Goal: Task Accomplishment & Management: Manage account settings

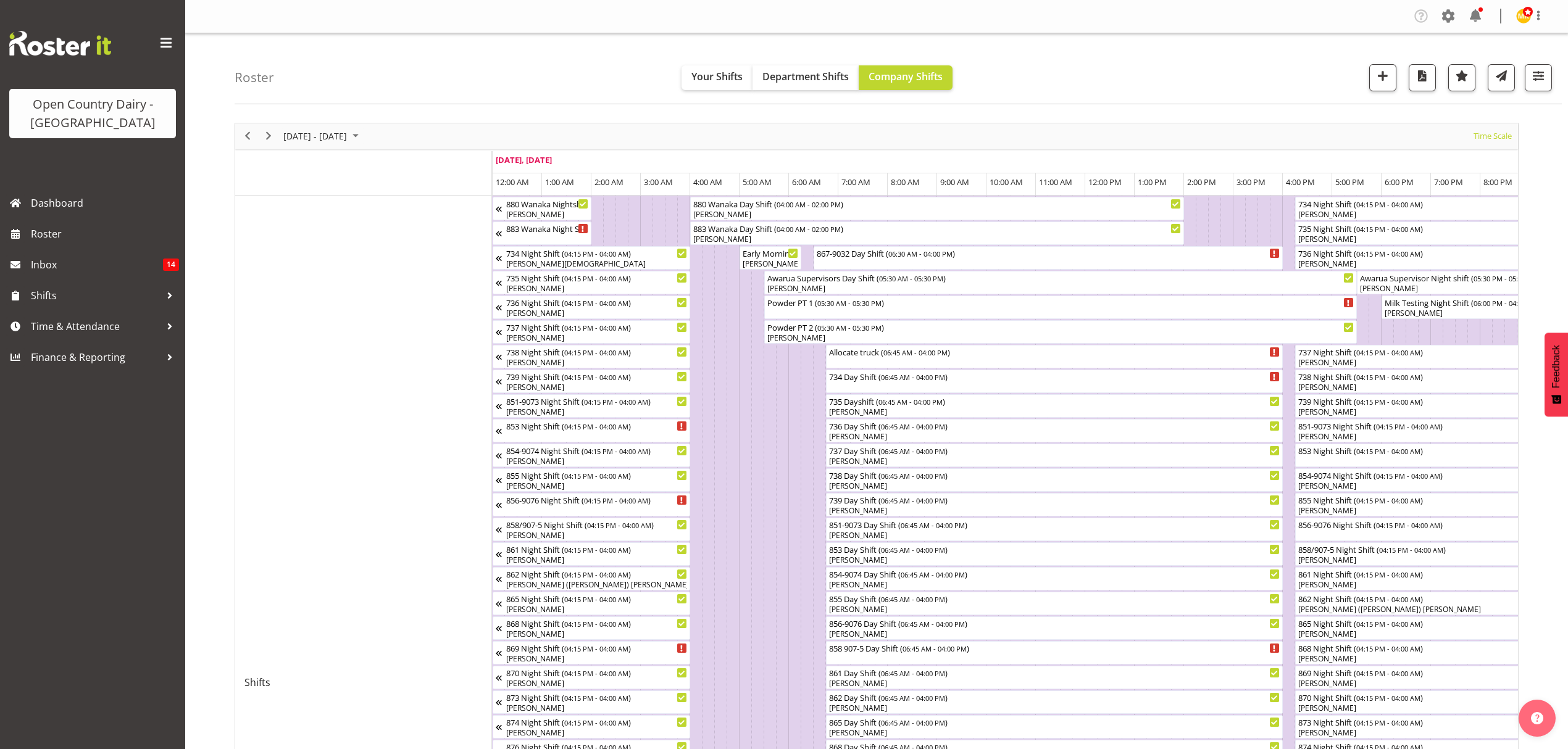
scroll to position [0, 5925]
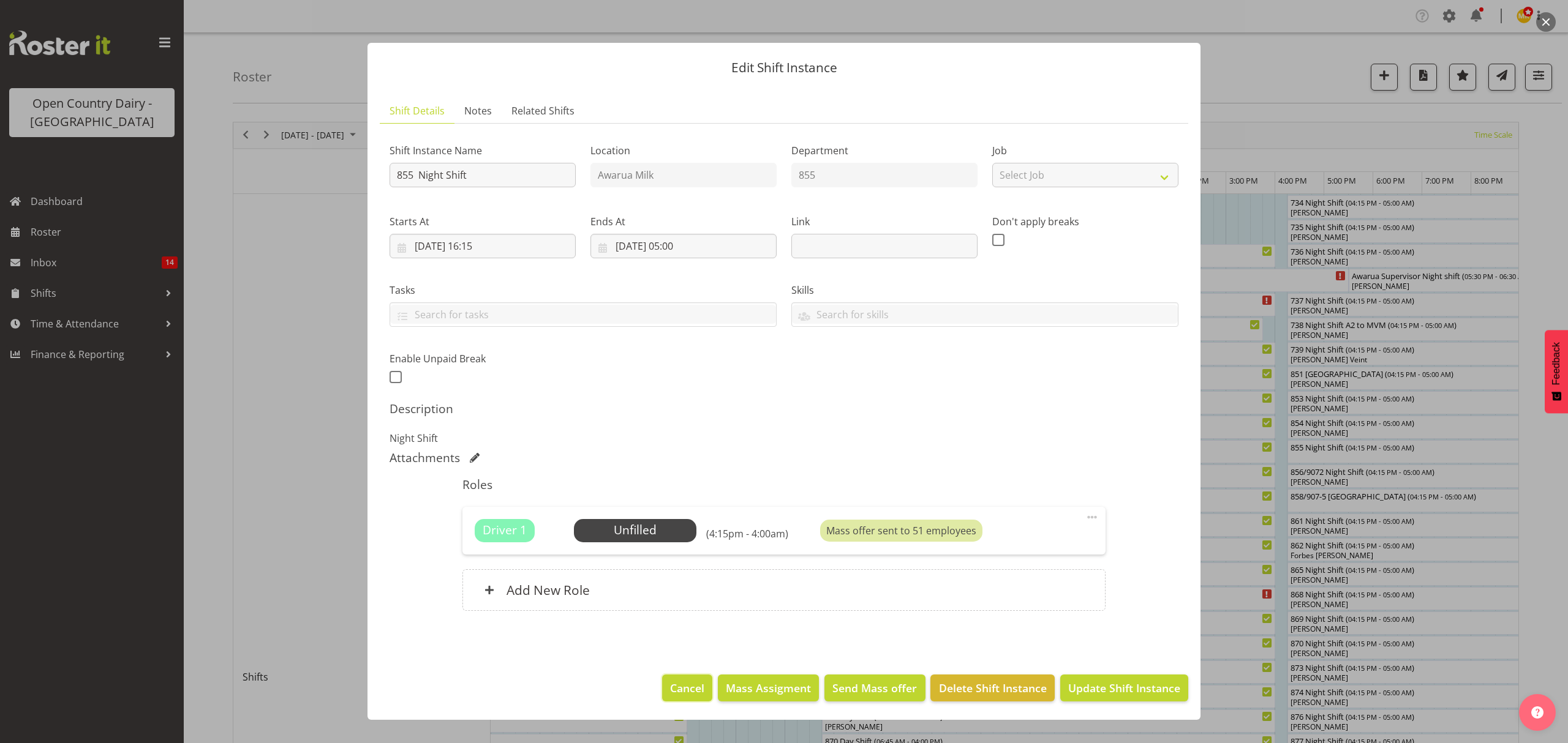
click at [708, 686] on button "Cancel" at bounding box center [687, 689] width 50 height 27
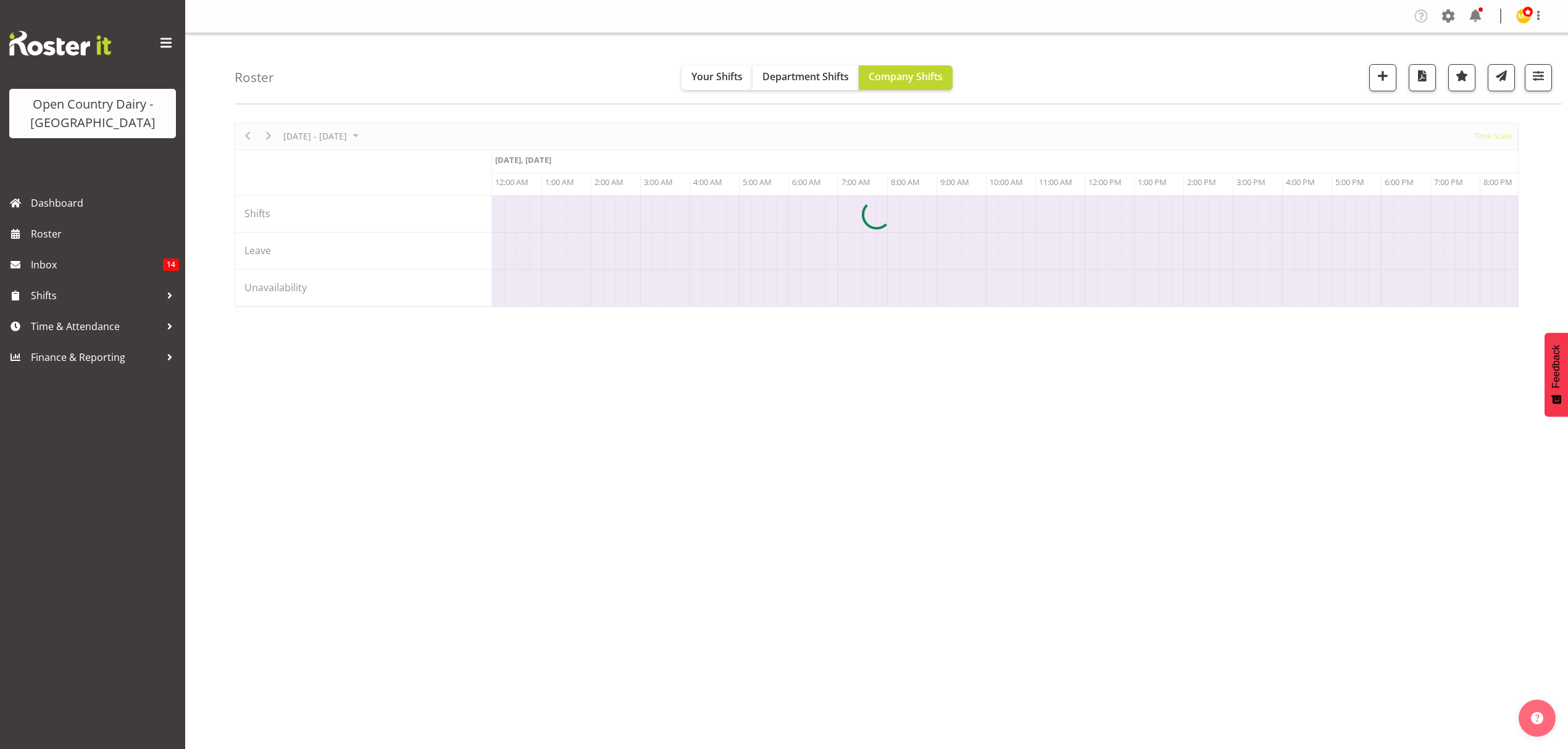
scroll to position [0, 5925]
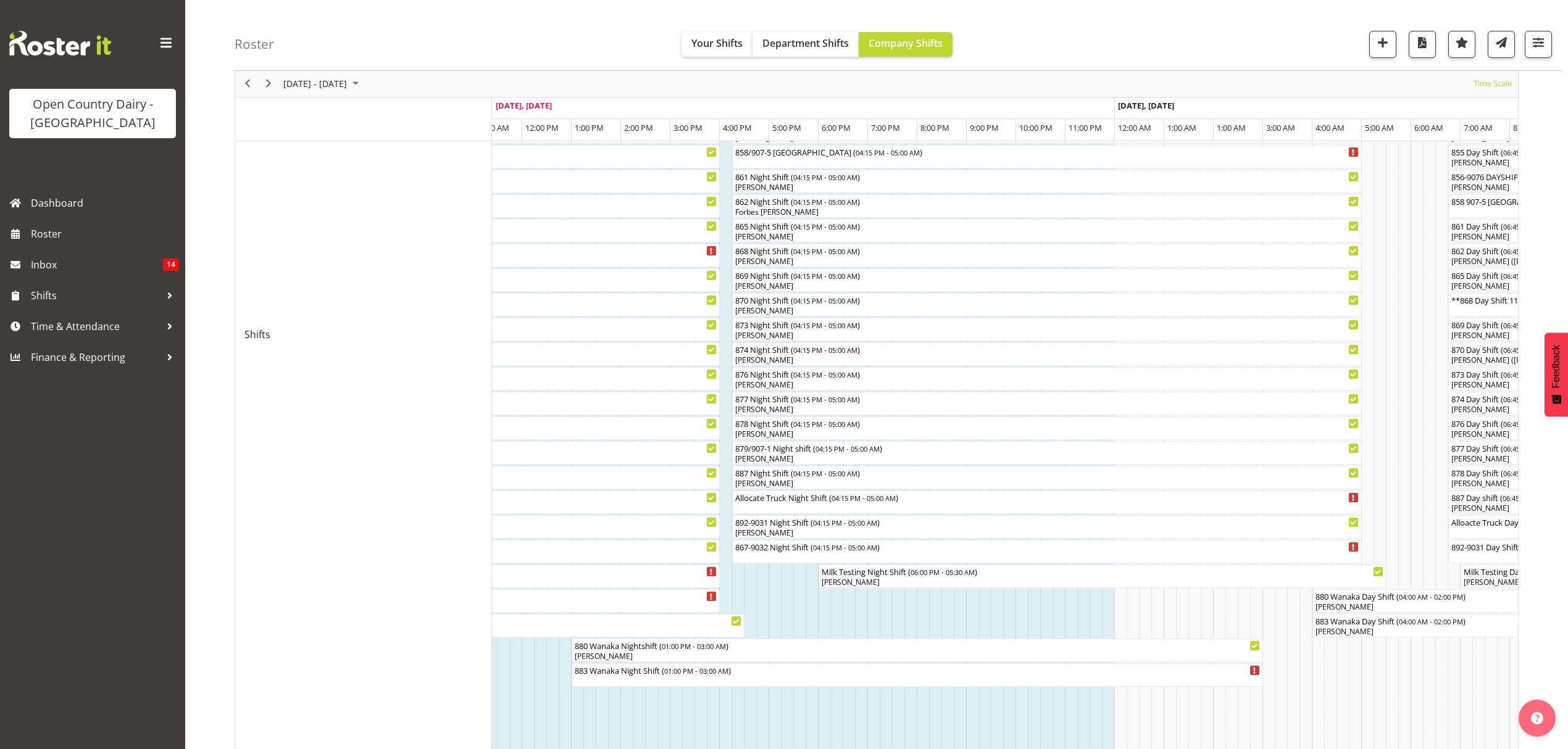
scroll to position [31, 0]
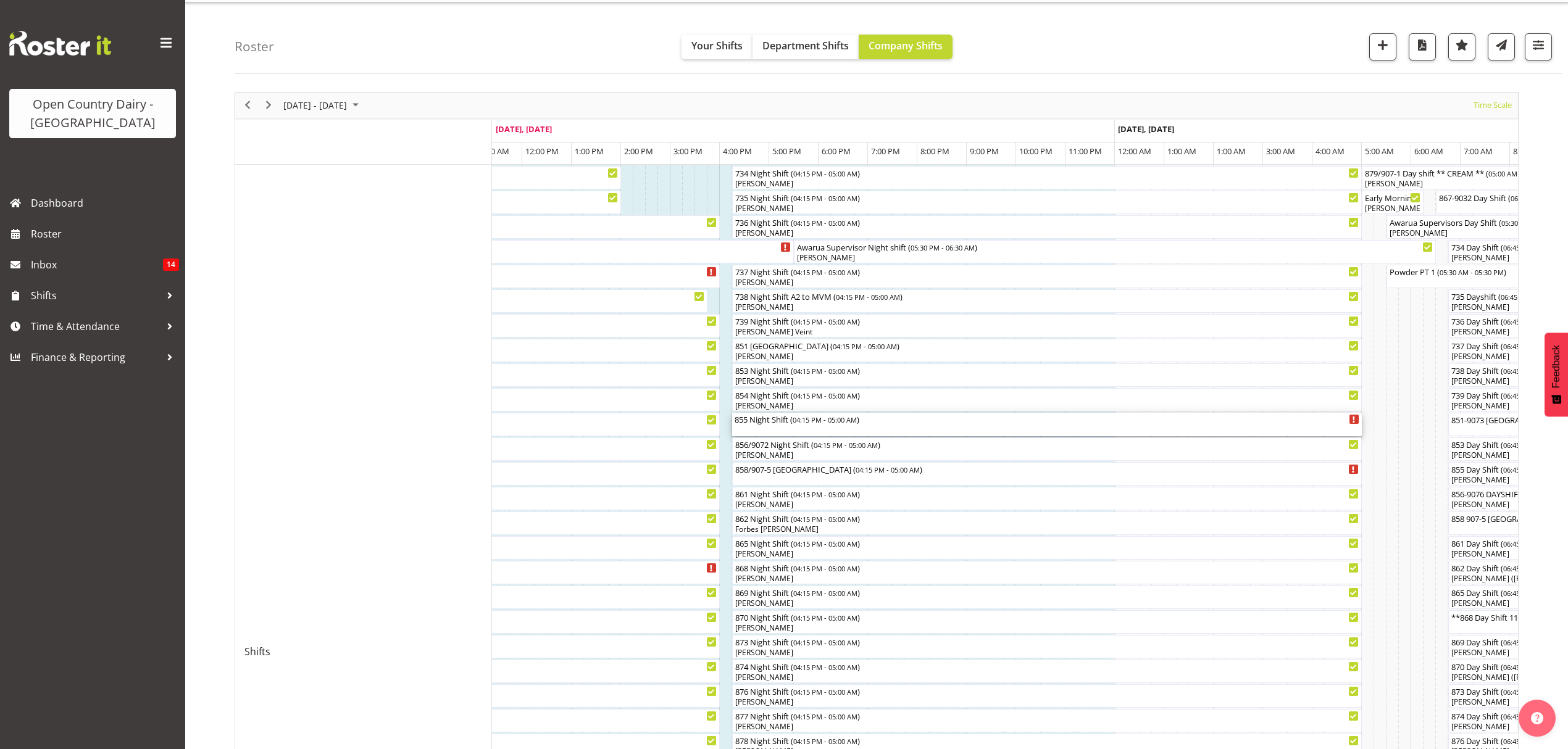
click at [850, 420] on span "04:15 PM - 05:00 AM" at bounding box center [825, 420] width 64 height 10
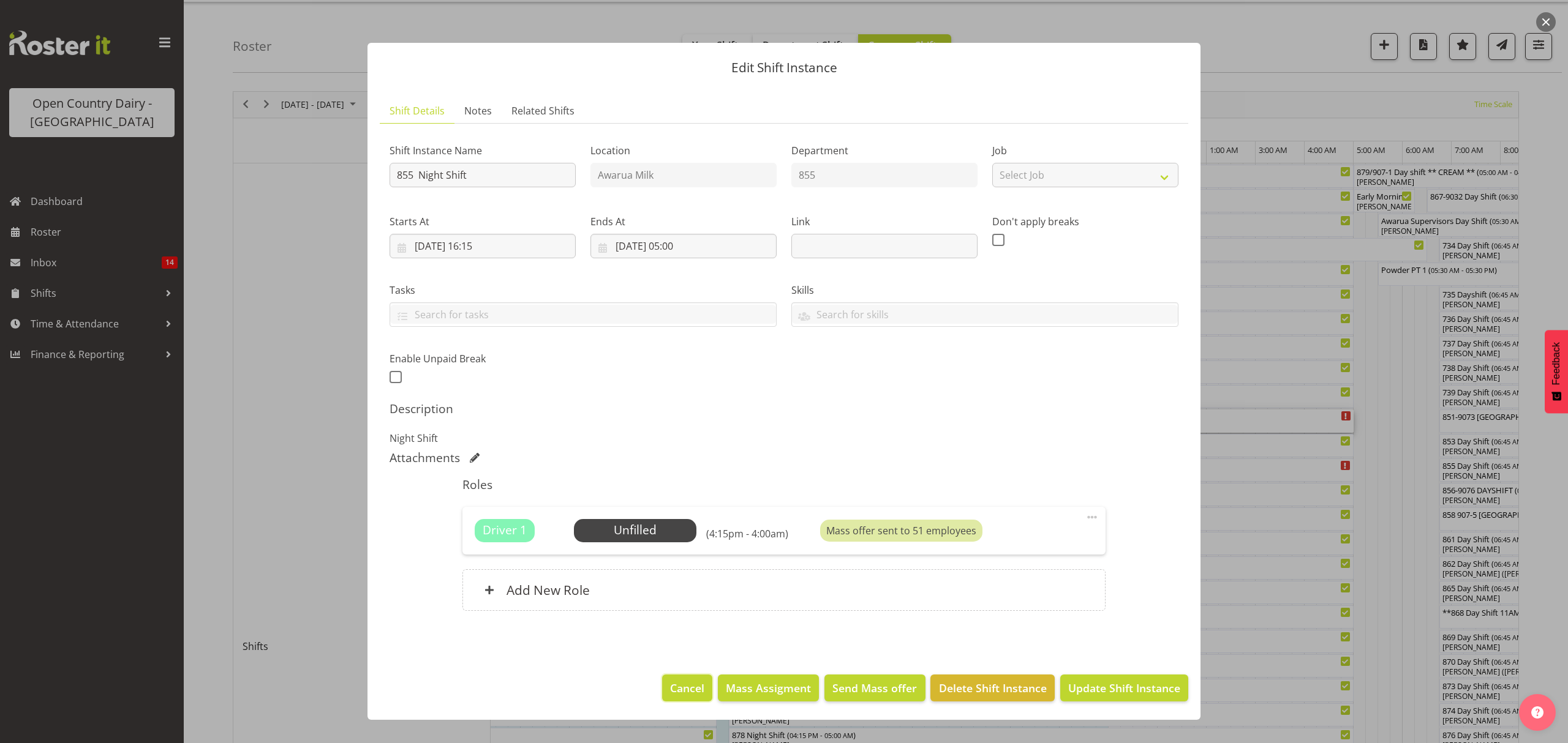
click at [697, 677] on button "Cancel" at bounding box center [687, 689] width 50 height 27
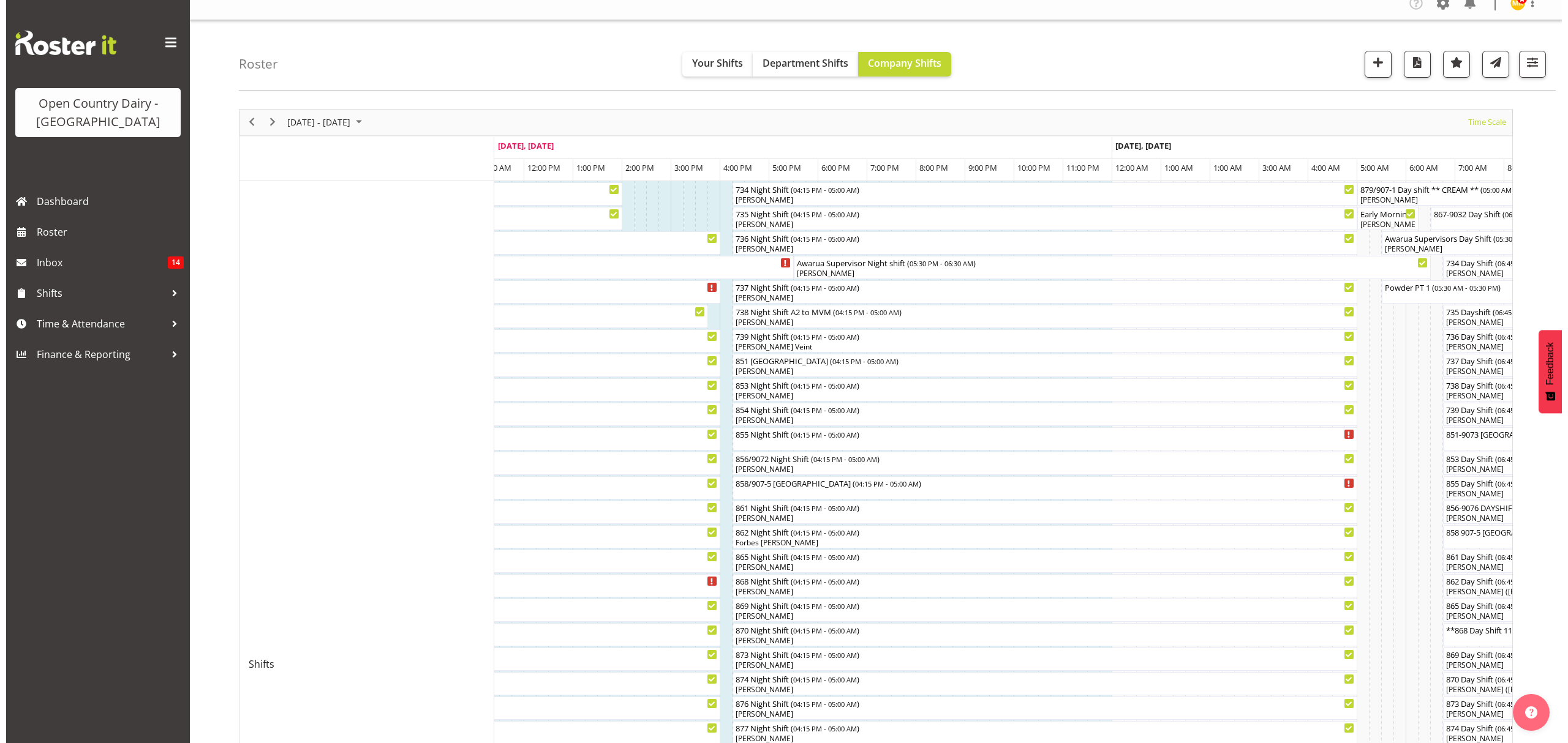
scroll to position [0, 0]
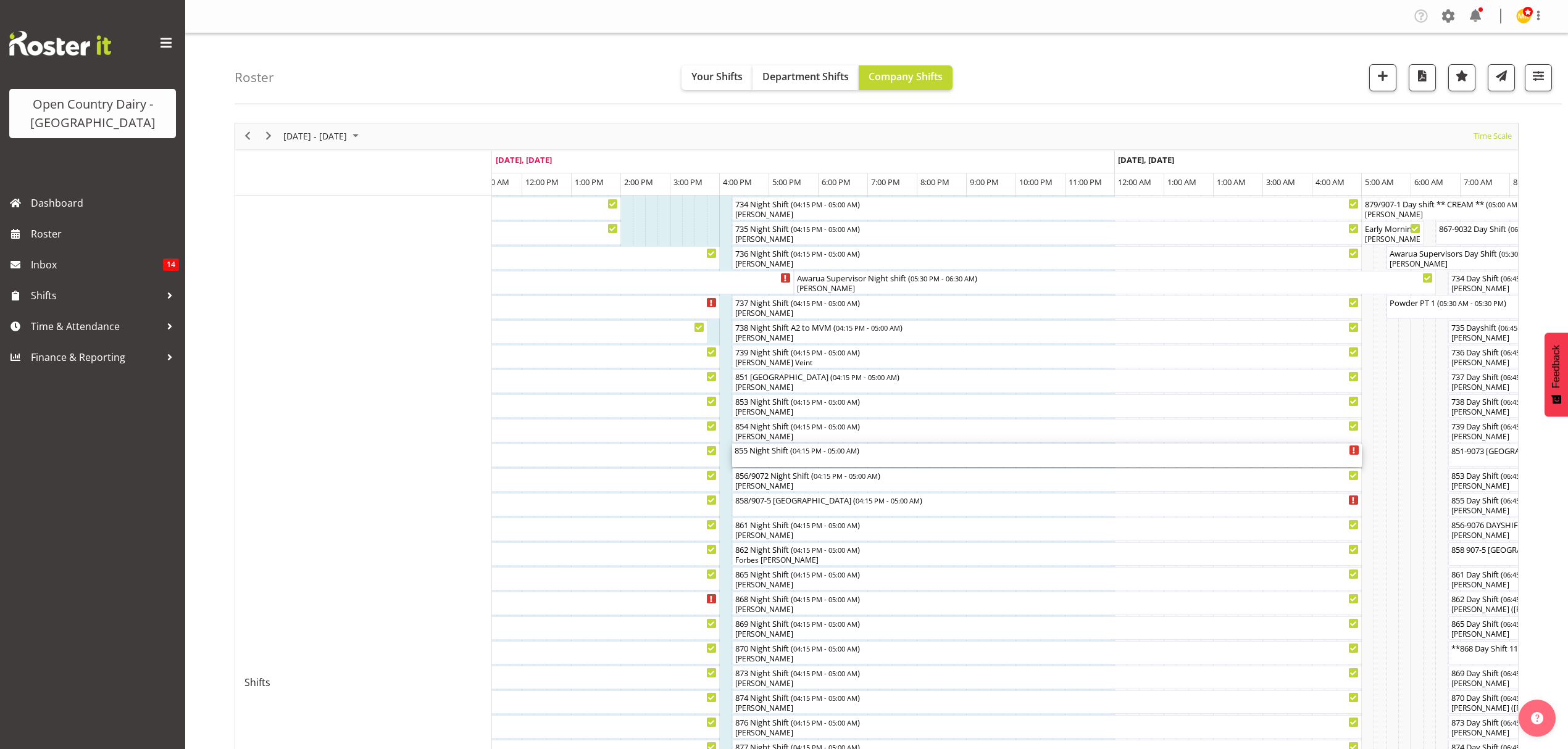
click at [845, 455] on span "04:15 PM - 05:00 AM" at bounding box center [825, 451] width 64 height 10
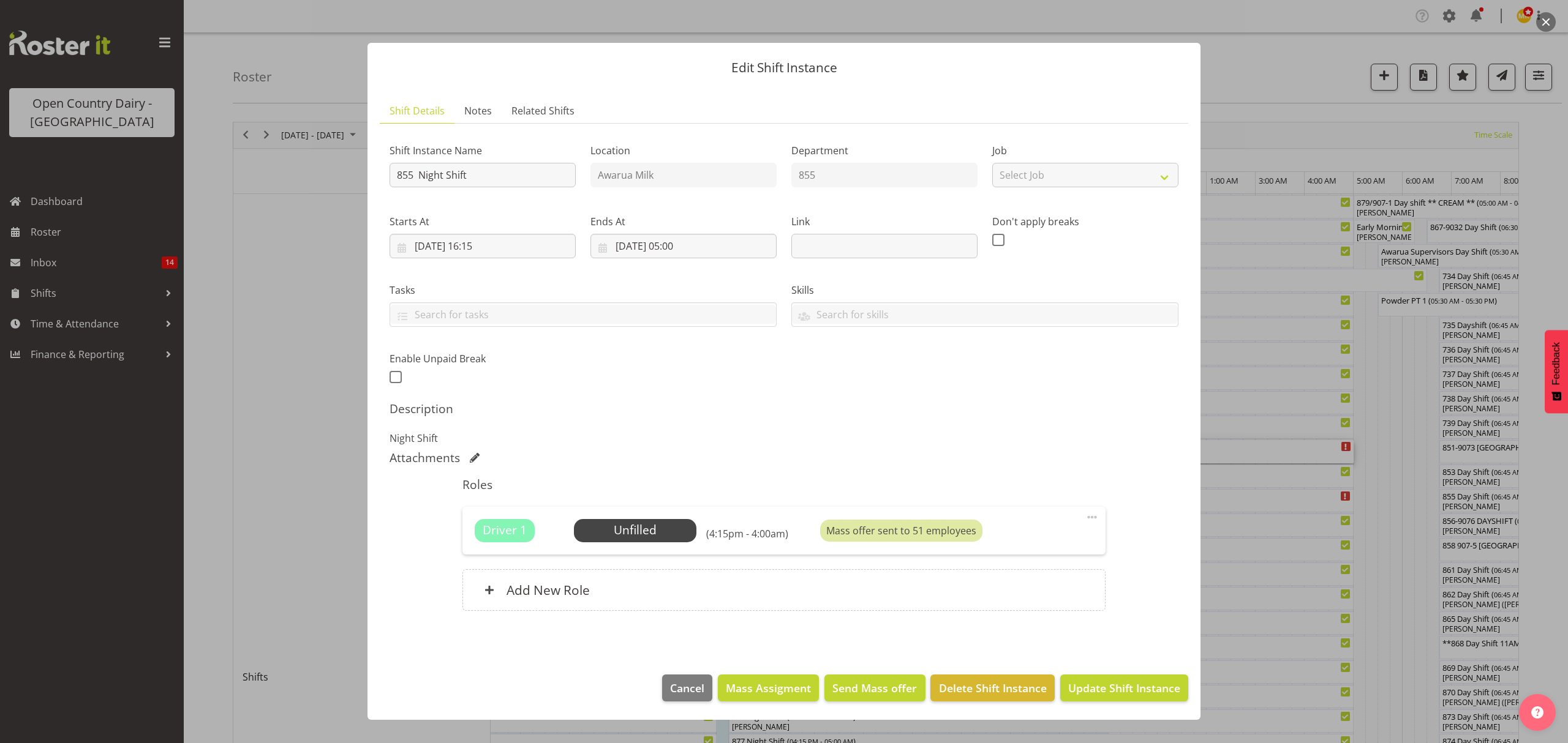
drag, startPoint x: 1089, startPoint y: 527, endPoint x: 1091, endPoint y: 520, distance: 7.3
click at [1090, 522] on div at bounding box center [1093, 518] width 15 height 16
click at [1023, 545] on link "Edit" at bounding box center [1041, 544] width 117 height 22
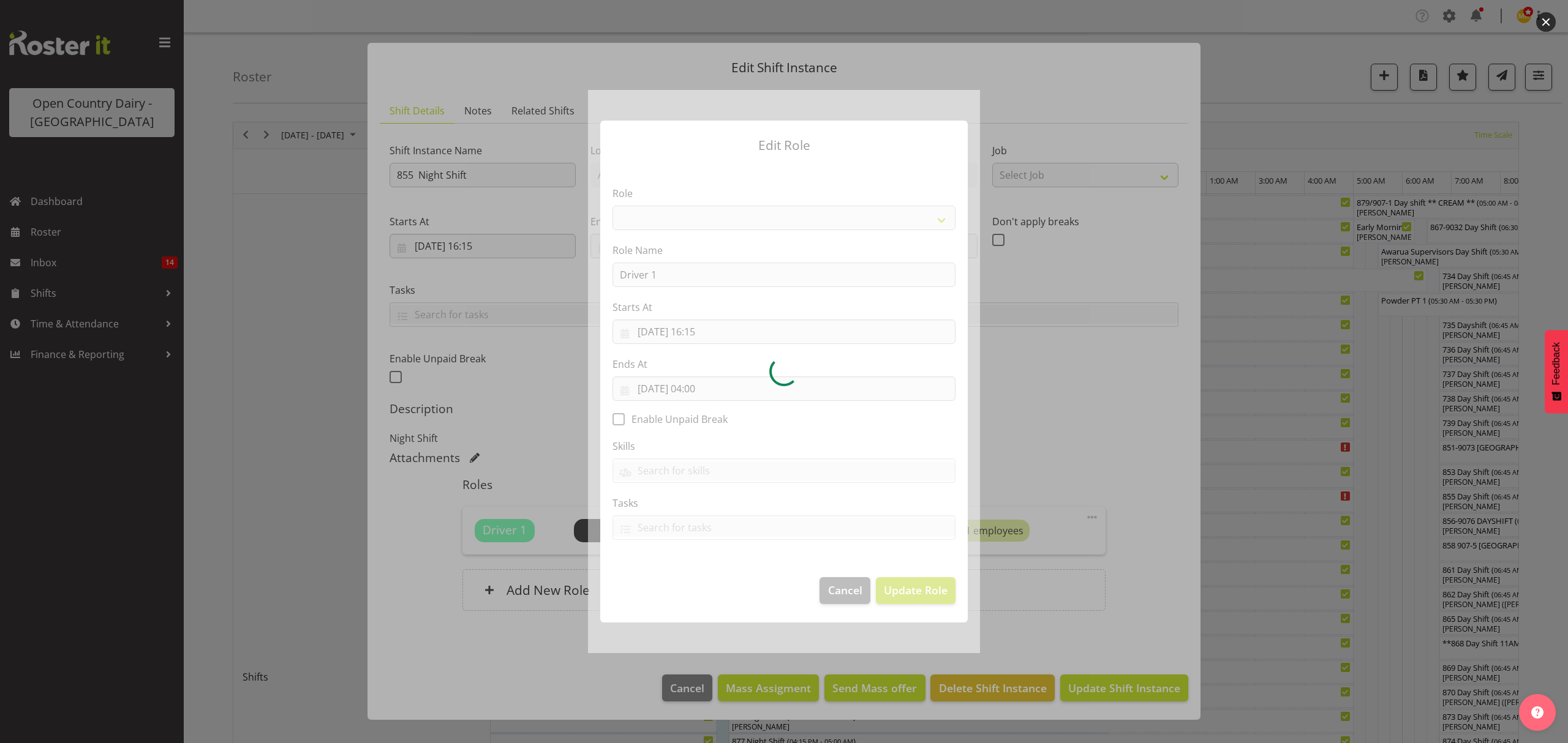
select select "1154"
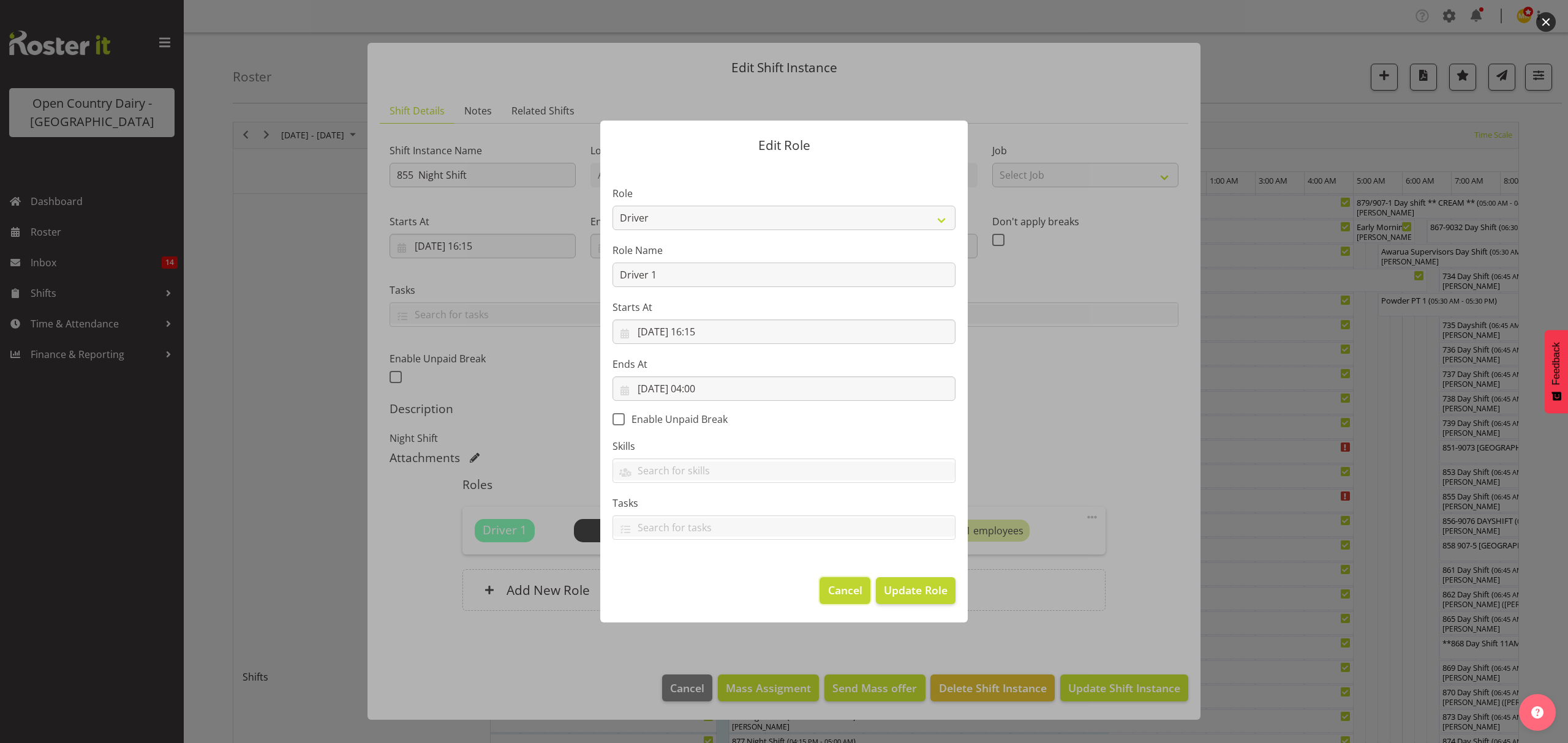
click at [857, 593] on span "Cancel" at bounding box center [845, 590] width 34 height 16
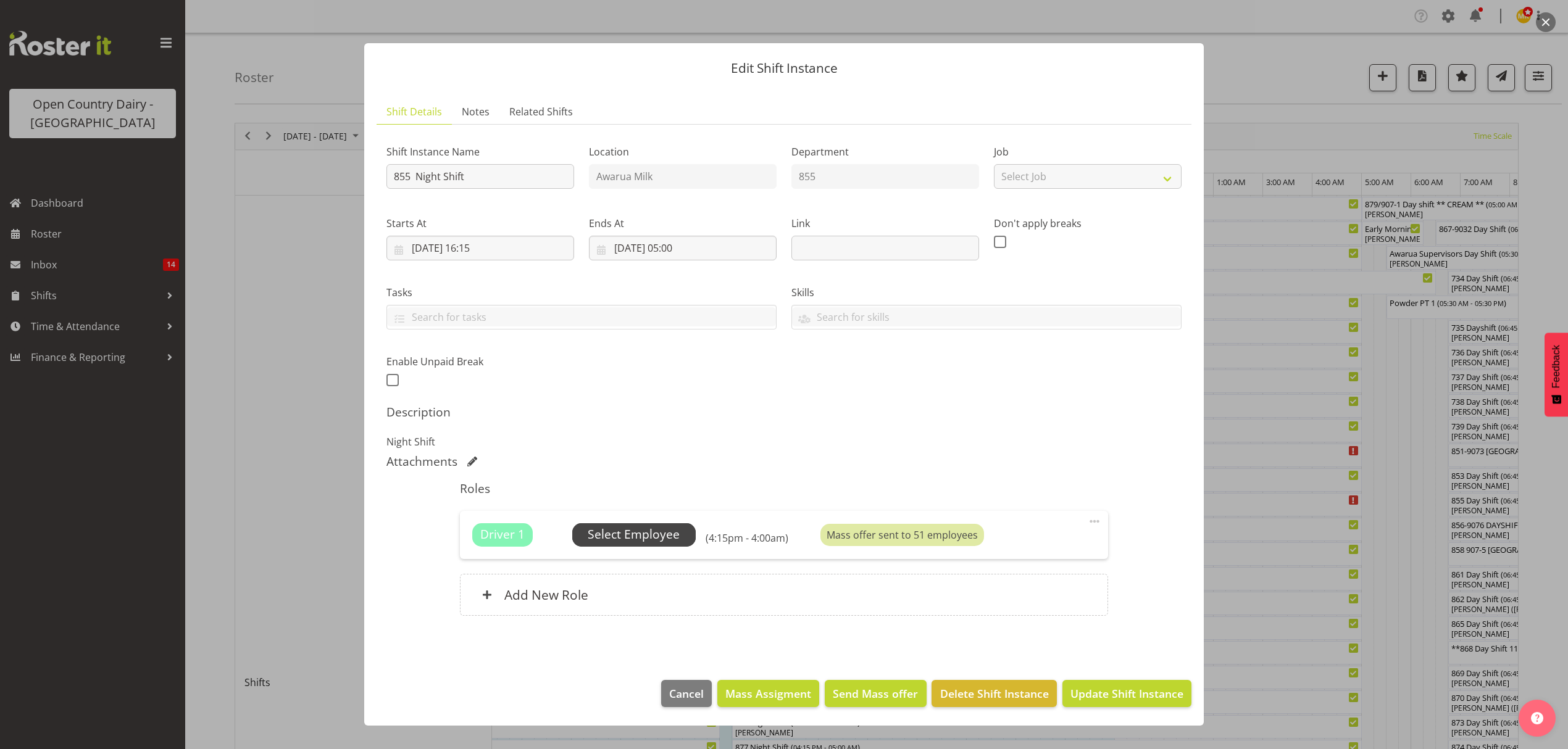
click at [665, 529] on span "Select Employee" at bounding box center [633, 535] width 92 height 18
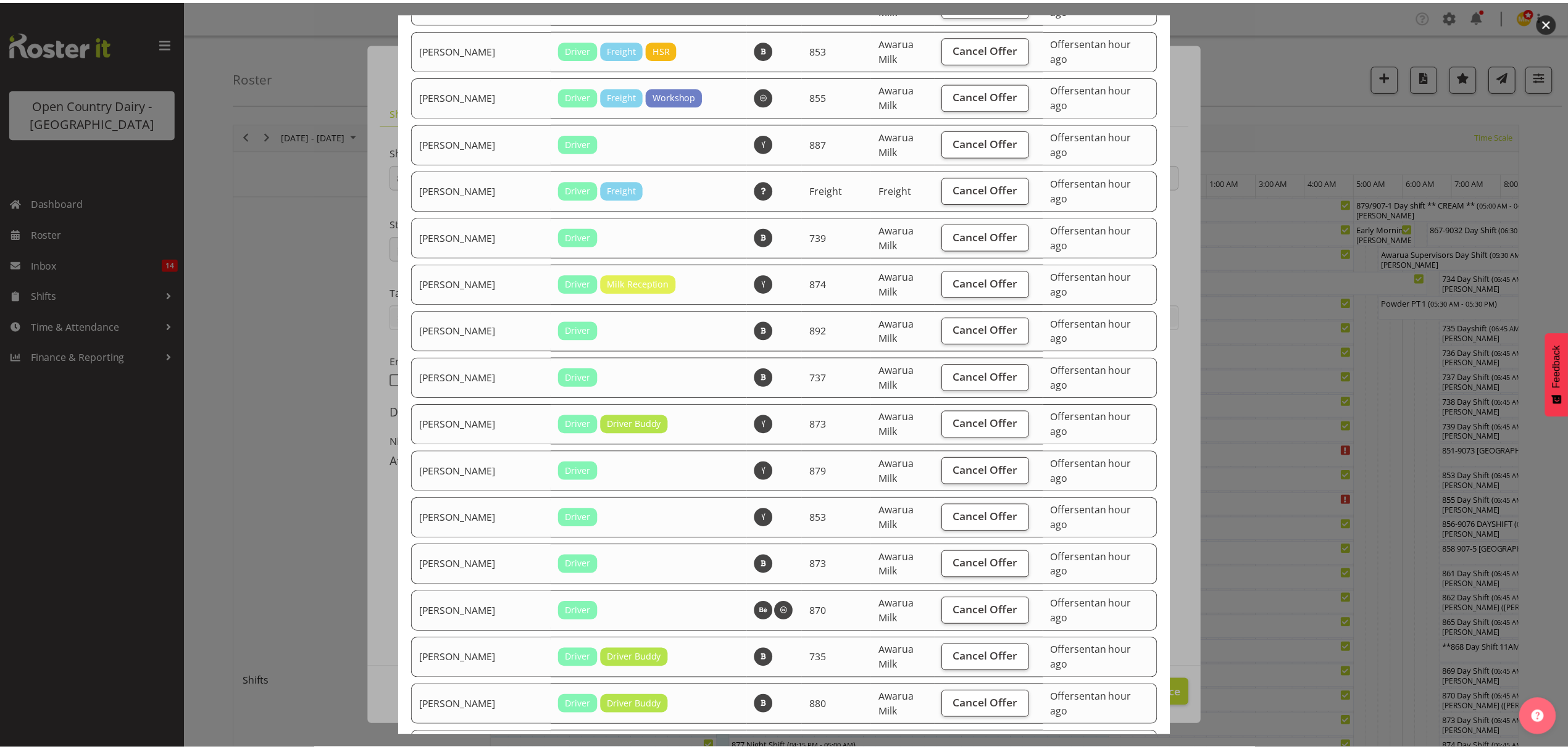
scroll to position [1940, 0]
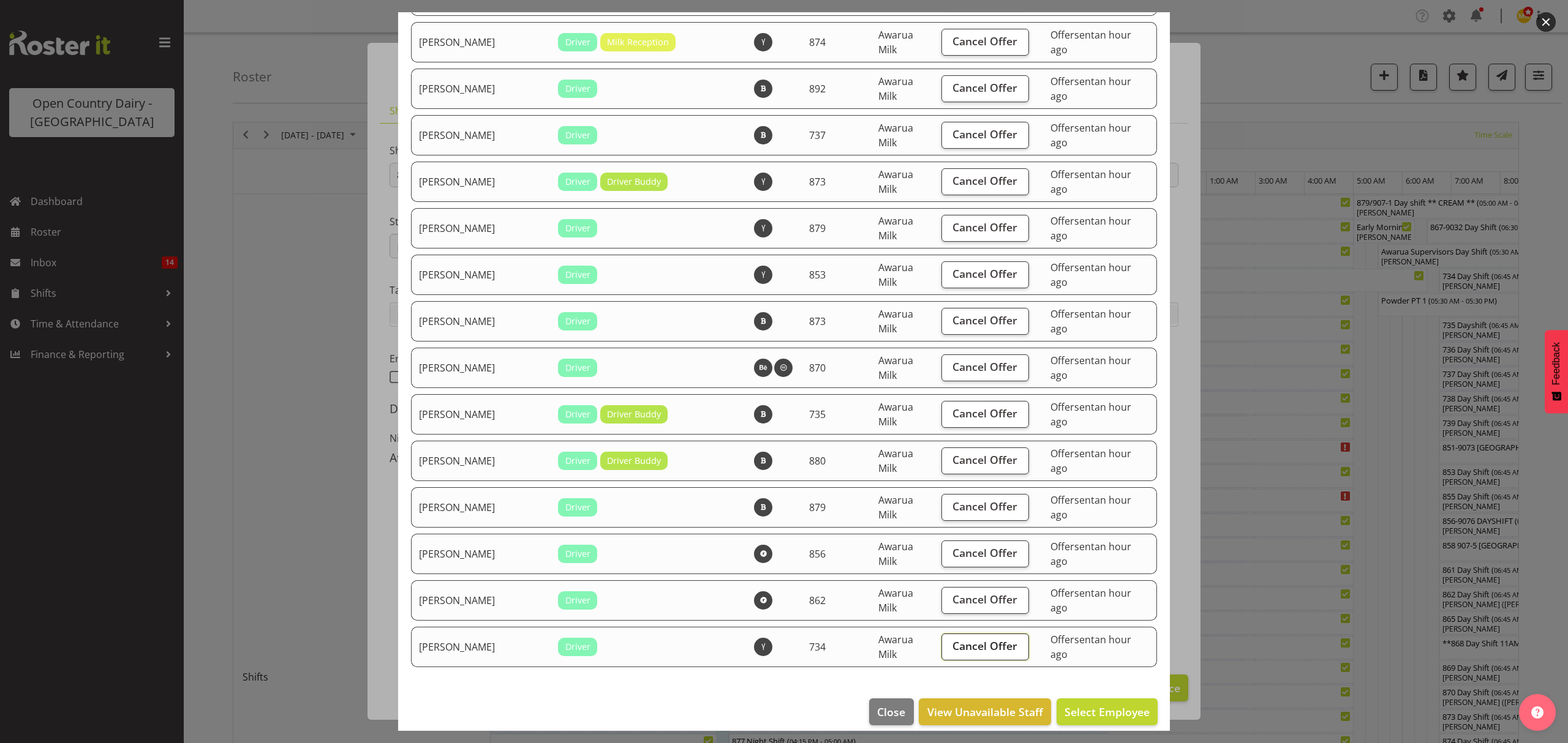
click at [971, 638] on span "Cancel Offer" at bounding box center [985, 646] width 65 height 16
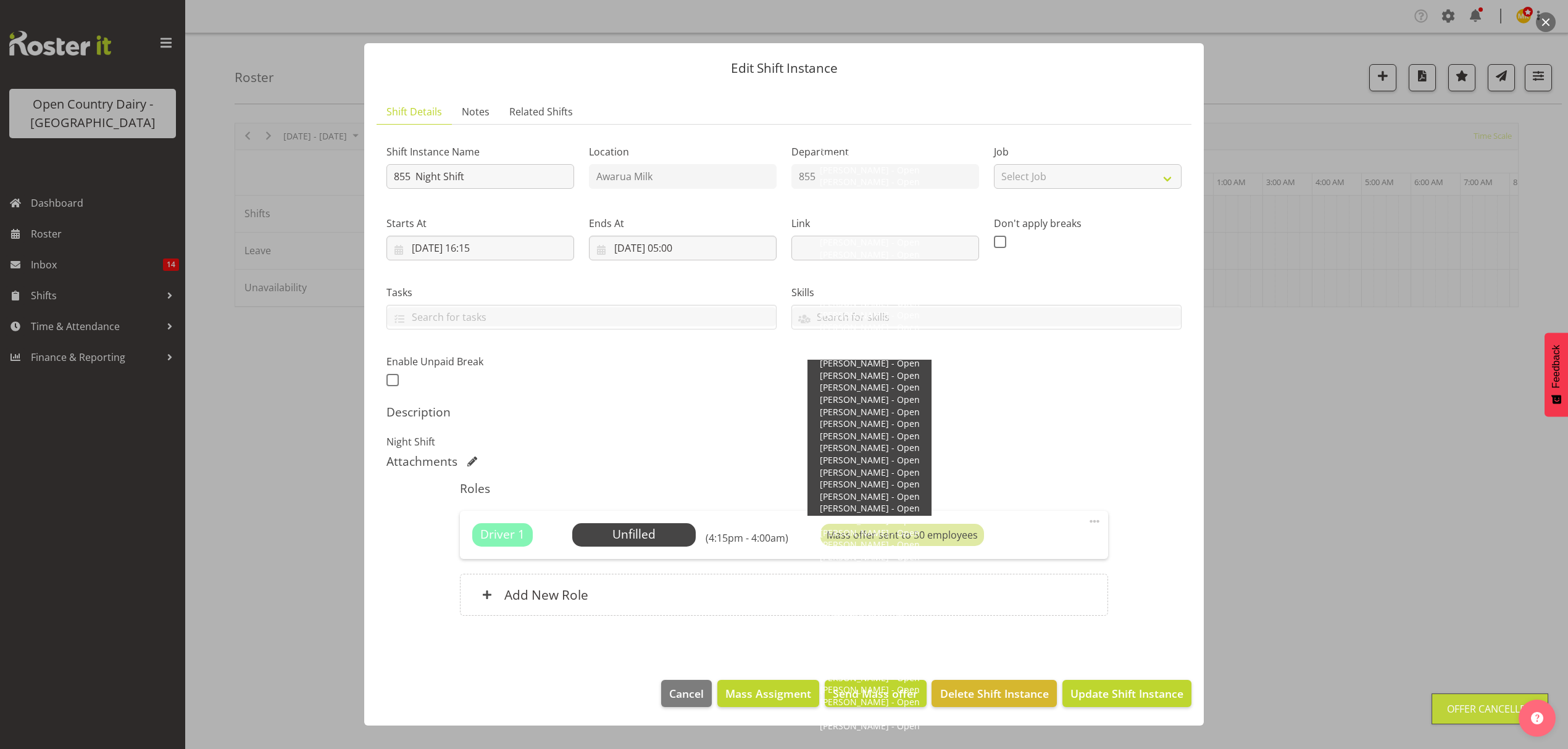
click at [1097, 519] on span at bounding box center [1094, 522] width 15 height 15
click at [1047, 423] on div "Description Night Shift" at bounding box center [784, 427] width 795 height 45
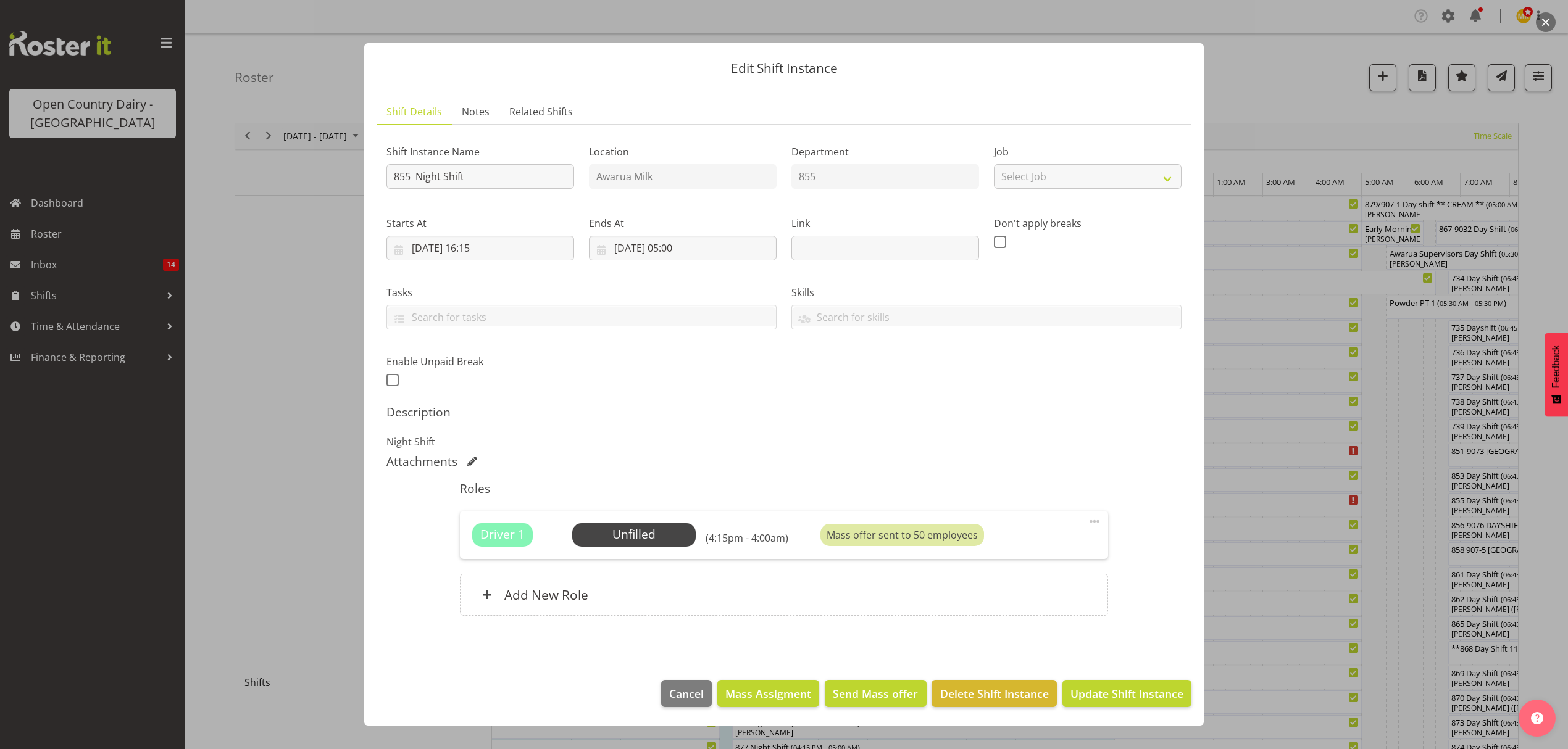
scroll to position [494, 0]
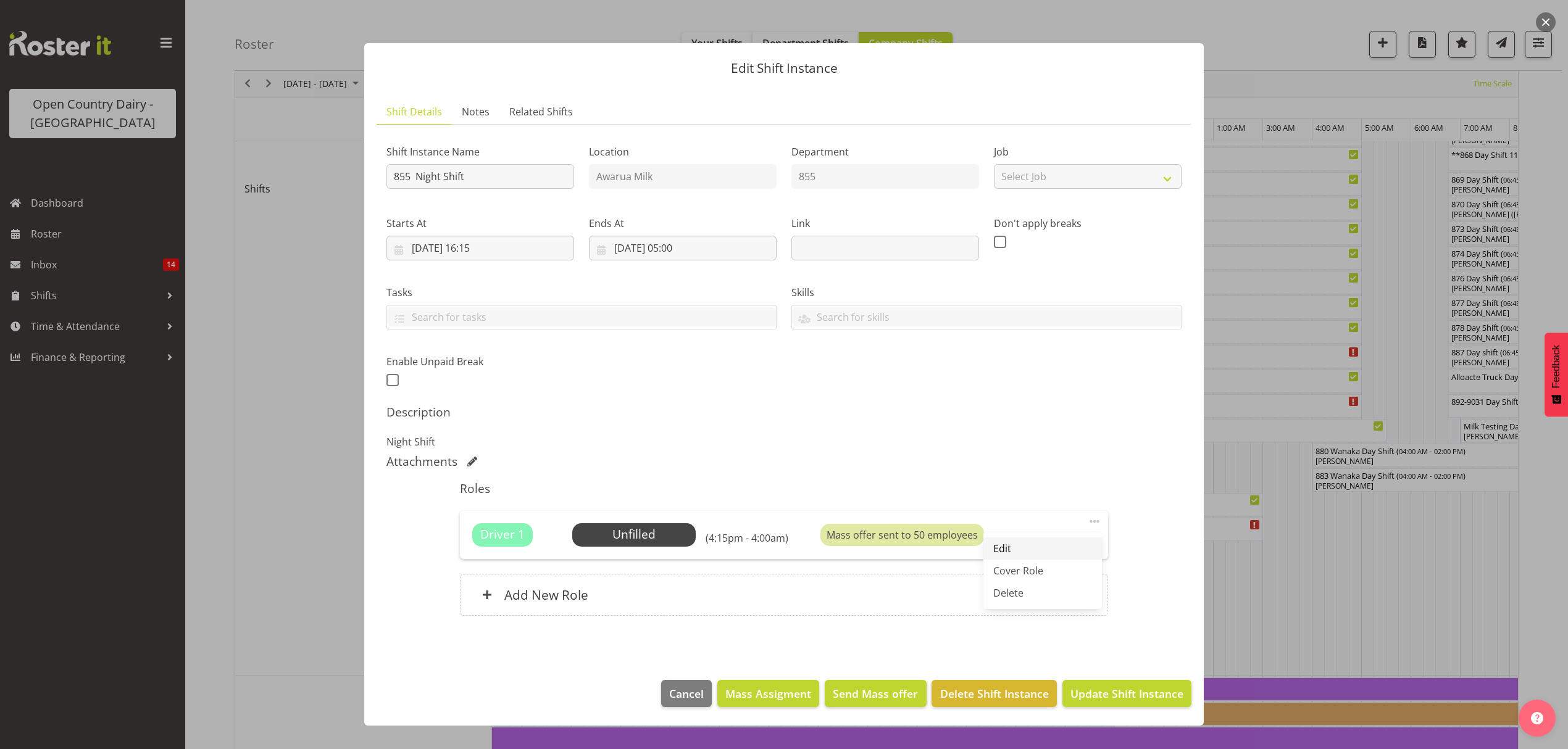
click at [1024, 551] on link "Edit" at bounding box center [1042, 549] width 118 height 22
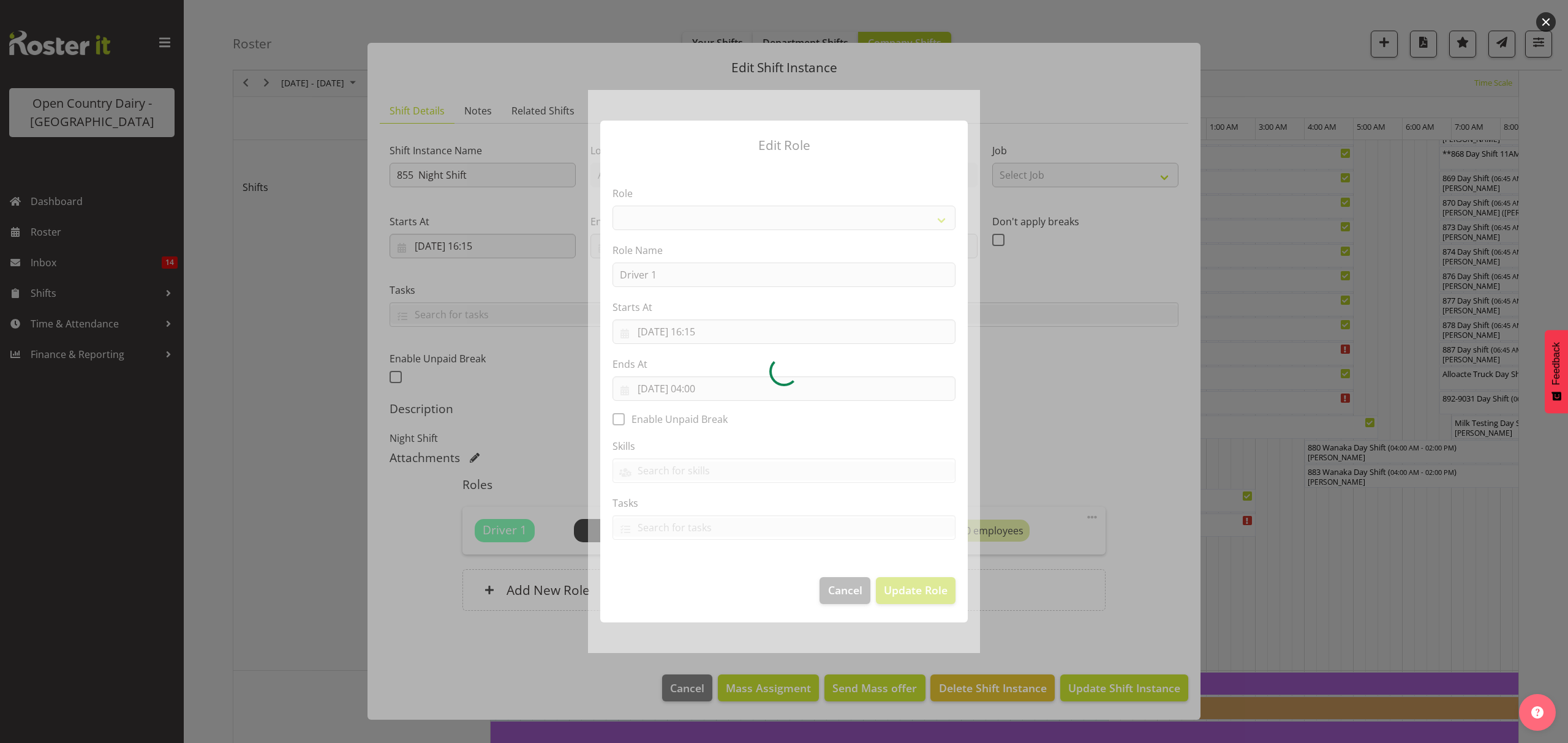
select select "1154"
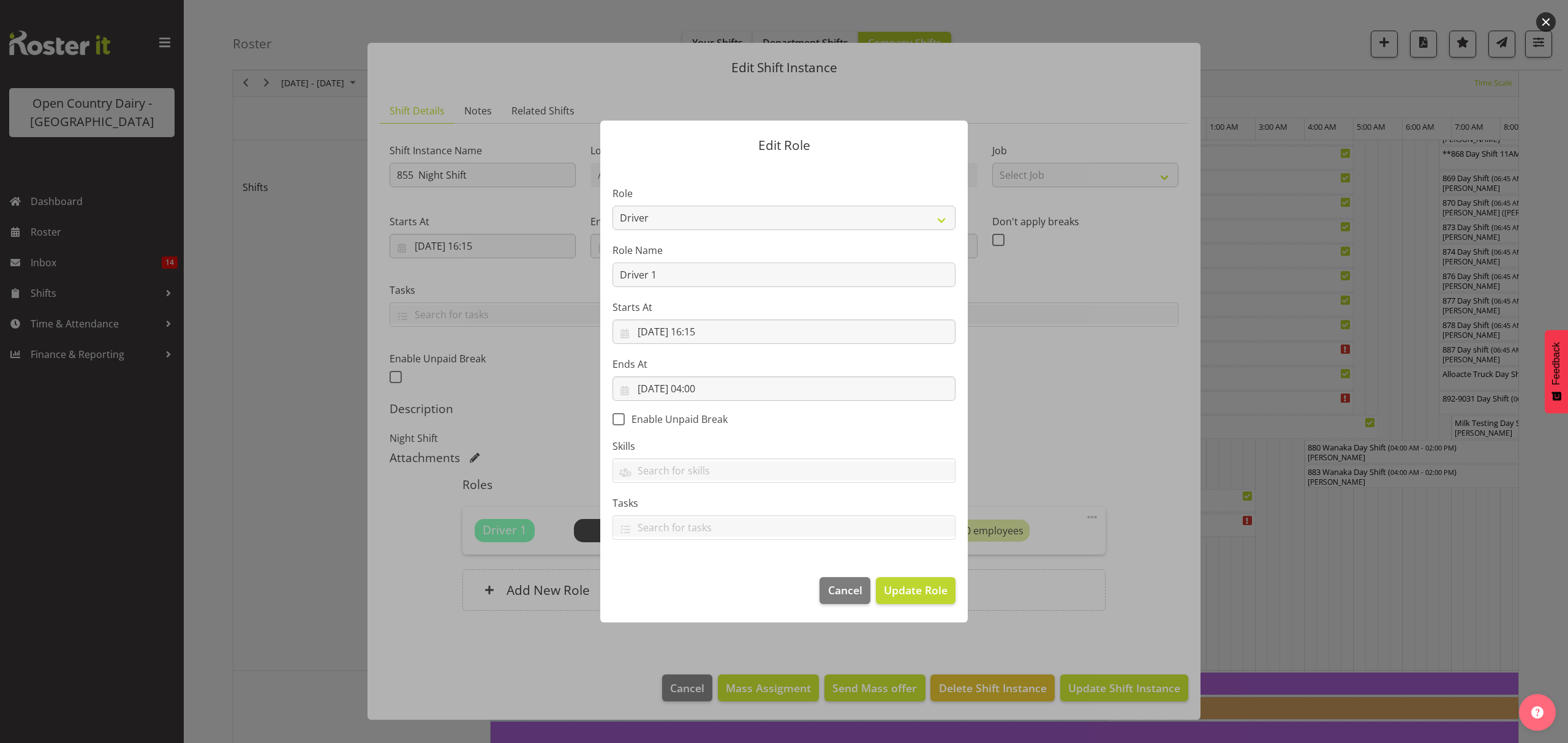
click at [851, 593] on div "Edit Role Role Crew Leader Driver Driver Assessor Dayshift Driver Assessor Nigh…" at bounding box center [784, 371] width 392 height 563
click at [851, 583] on span "Cancel" at bounding box center [845, 590] width 34 height 16
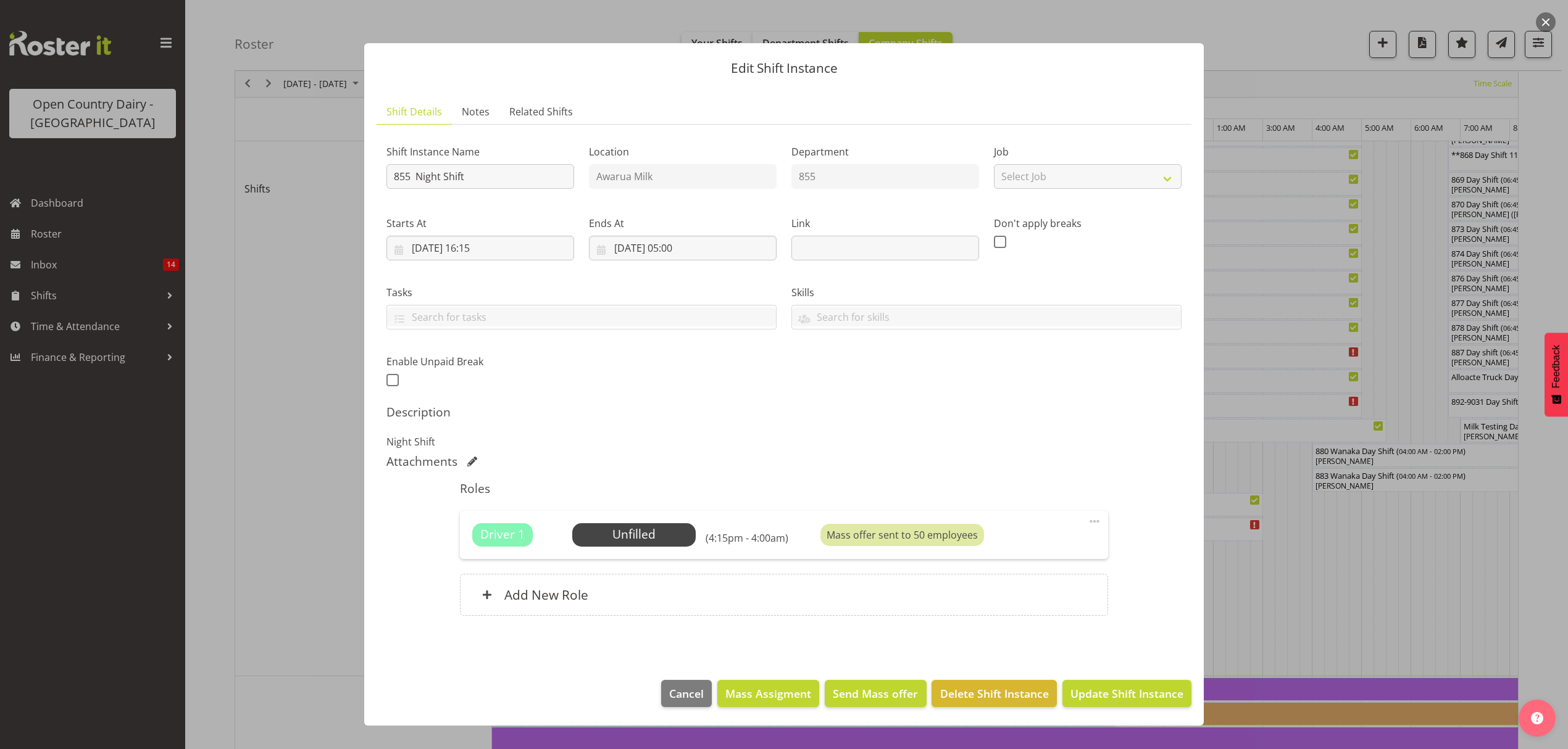
click at [1088, 518] on span at bounding box center [1094, 522] width 15 height 15
click at [1032, 574] on link "Cover Role" at bounding box center [1042, 571] width 118 height 22
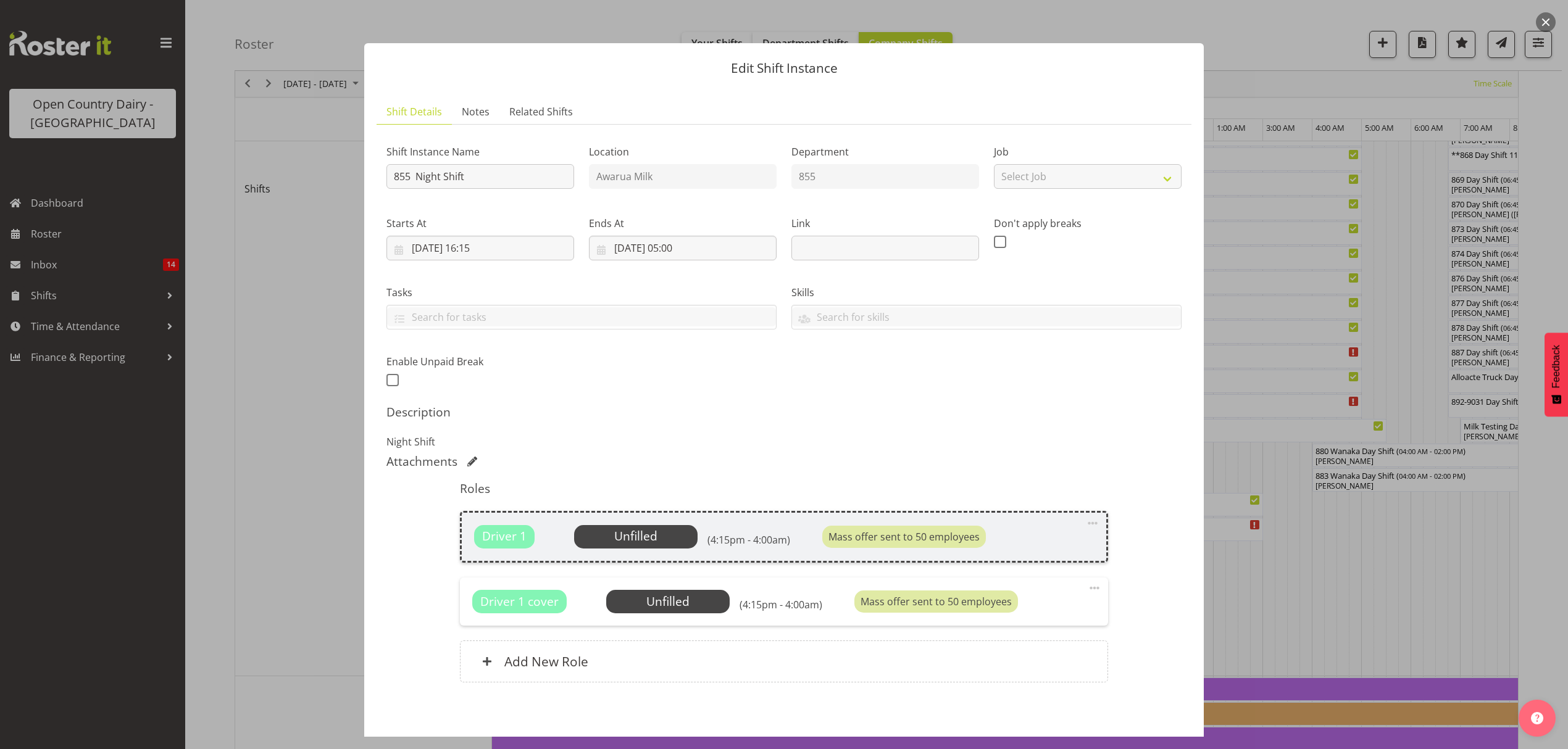
click at [1085, 522] on span at bounding box center [1093, 524] width 15 height 15
click at [1000, 558] on link "Edit" at bounding box center [1040, 551] width 118 height 22
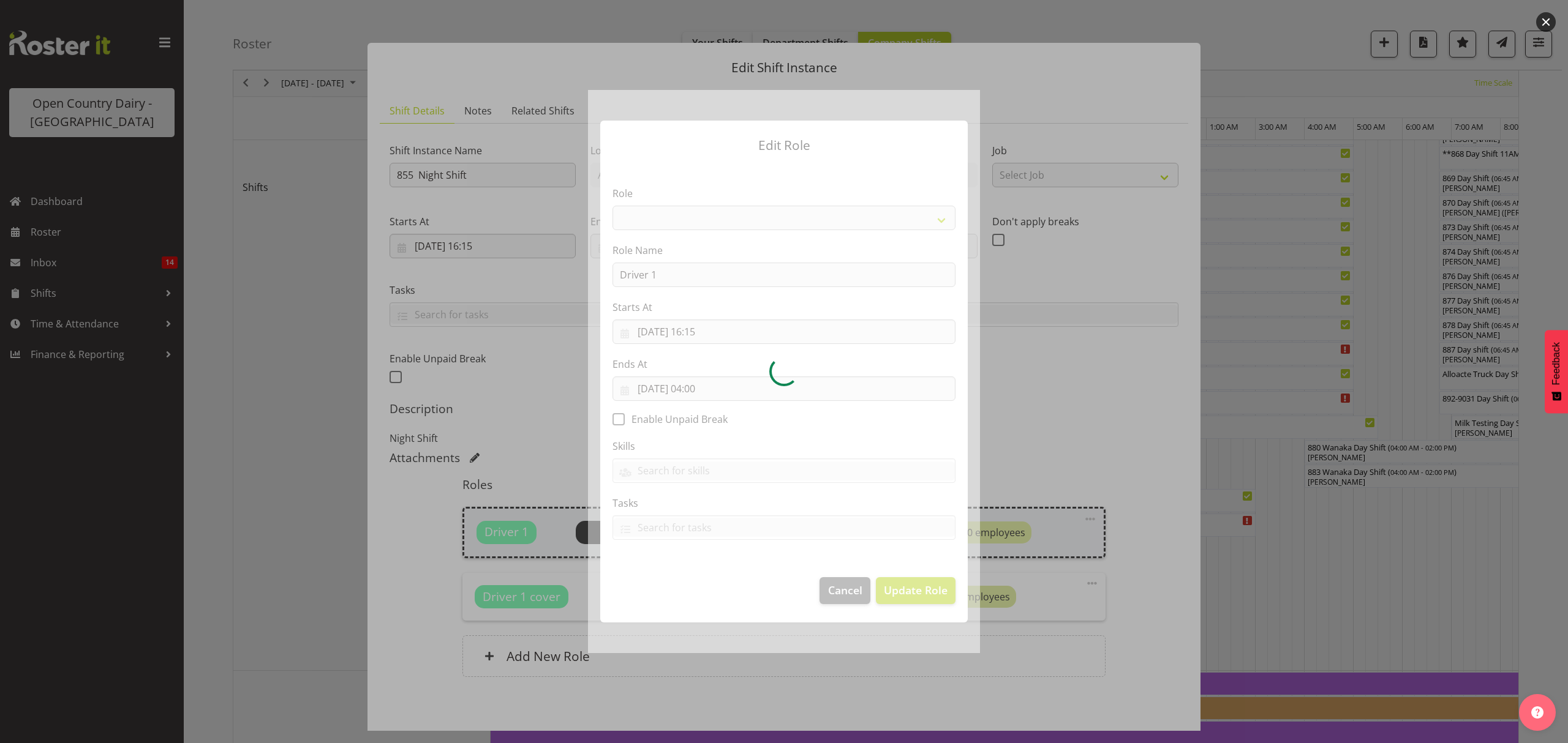
select select "1154"
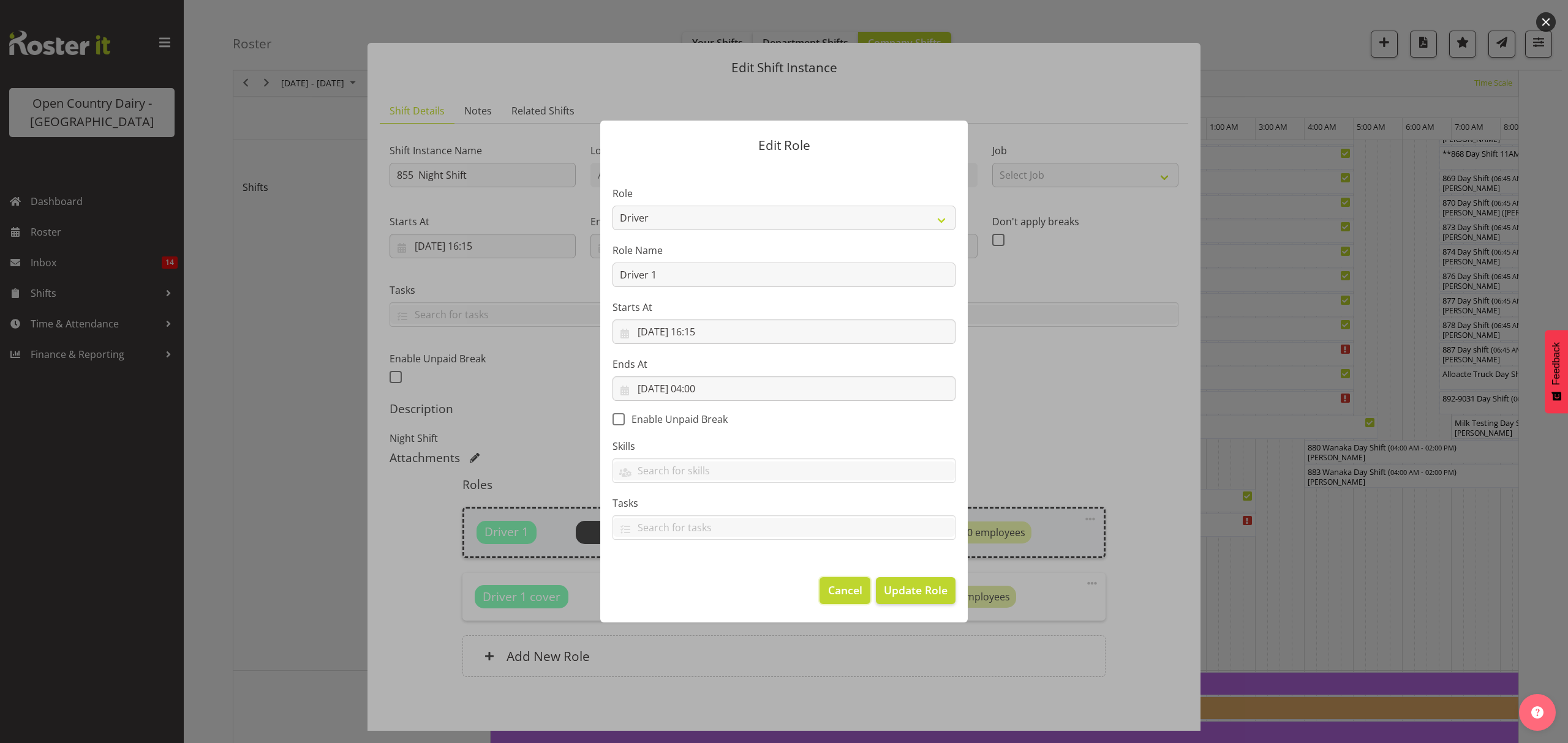
click at [855, 586] on span "Cancel" at bounding box center [845, 590] width 34 height 16
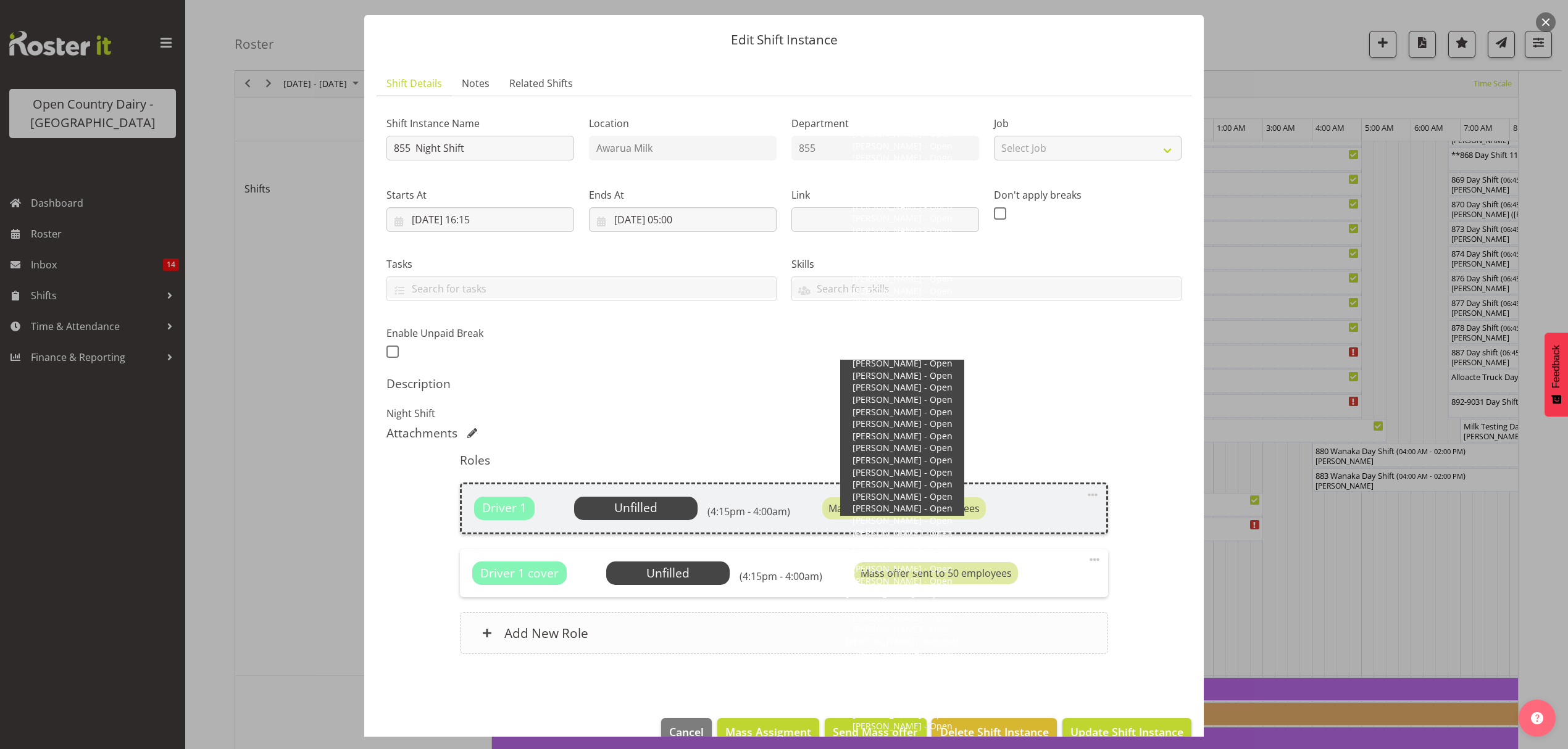
scroll to position [58, 0]
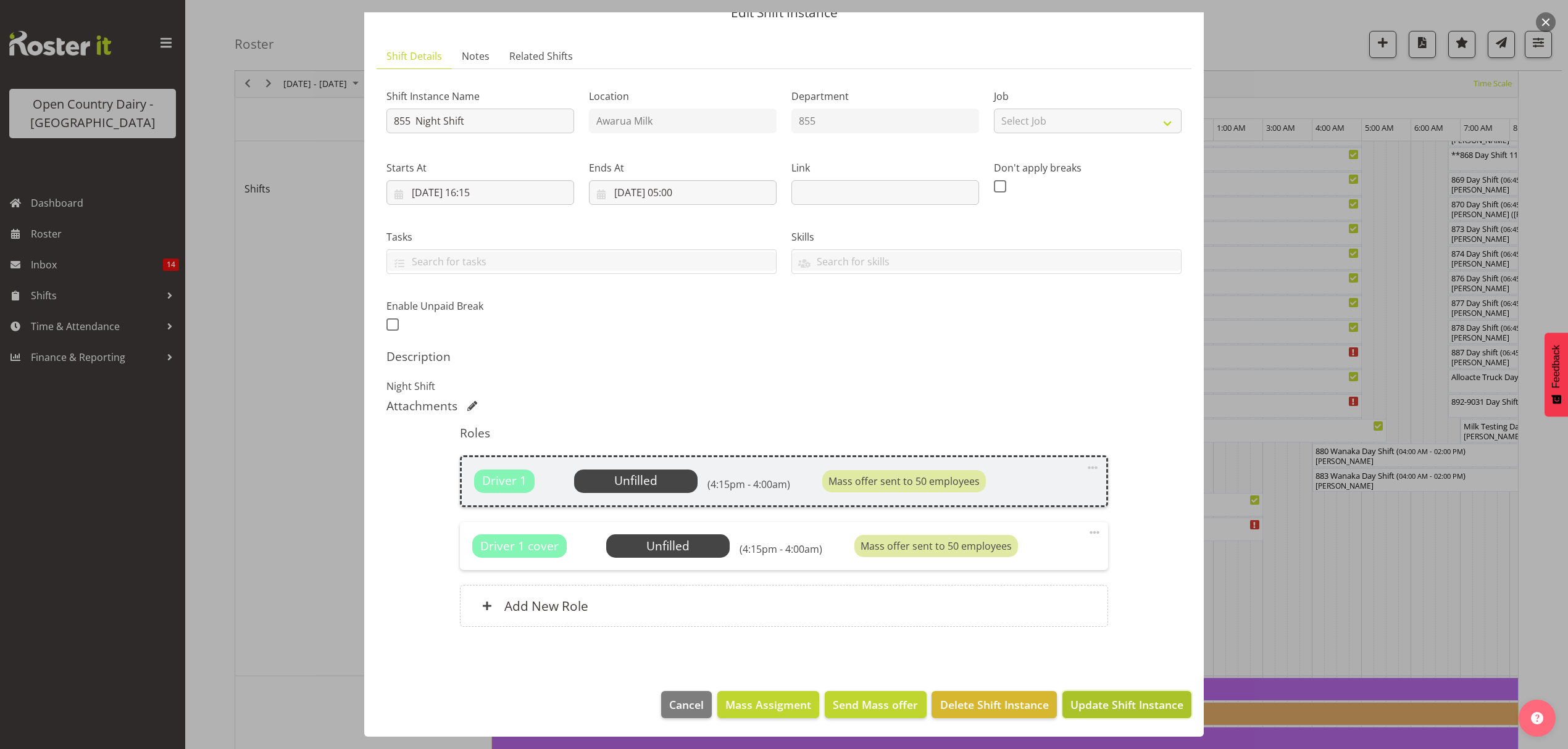
click at [1099, 709] on span "Update Shift Instance" at bounding box center [1126, 704] width 113 height 16
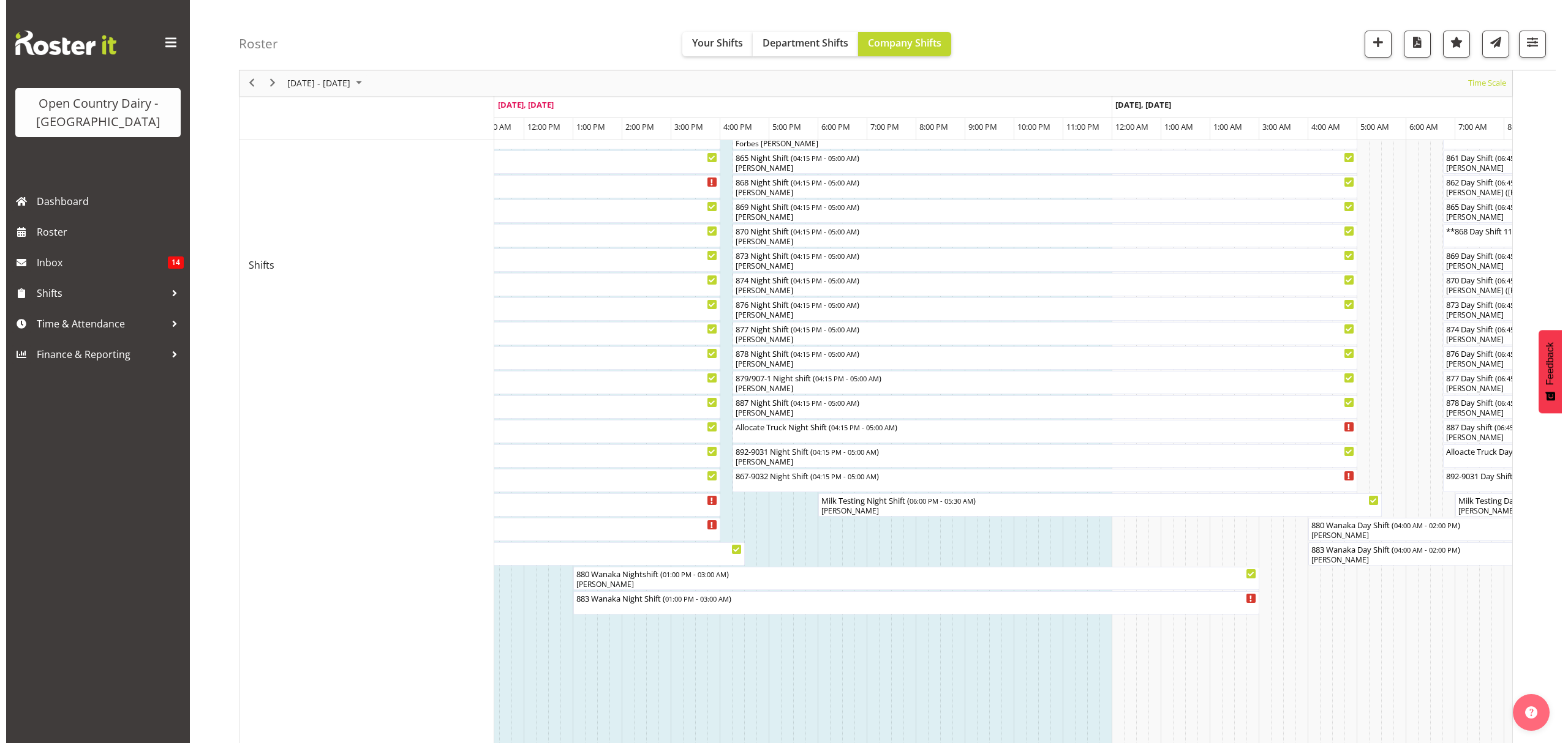
scroll to position [161, 0]
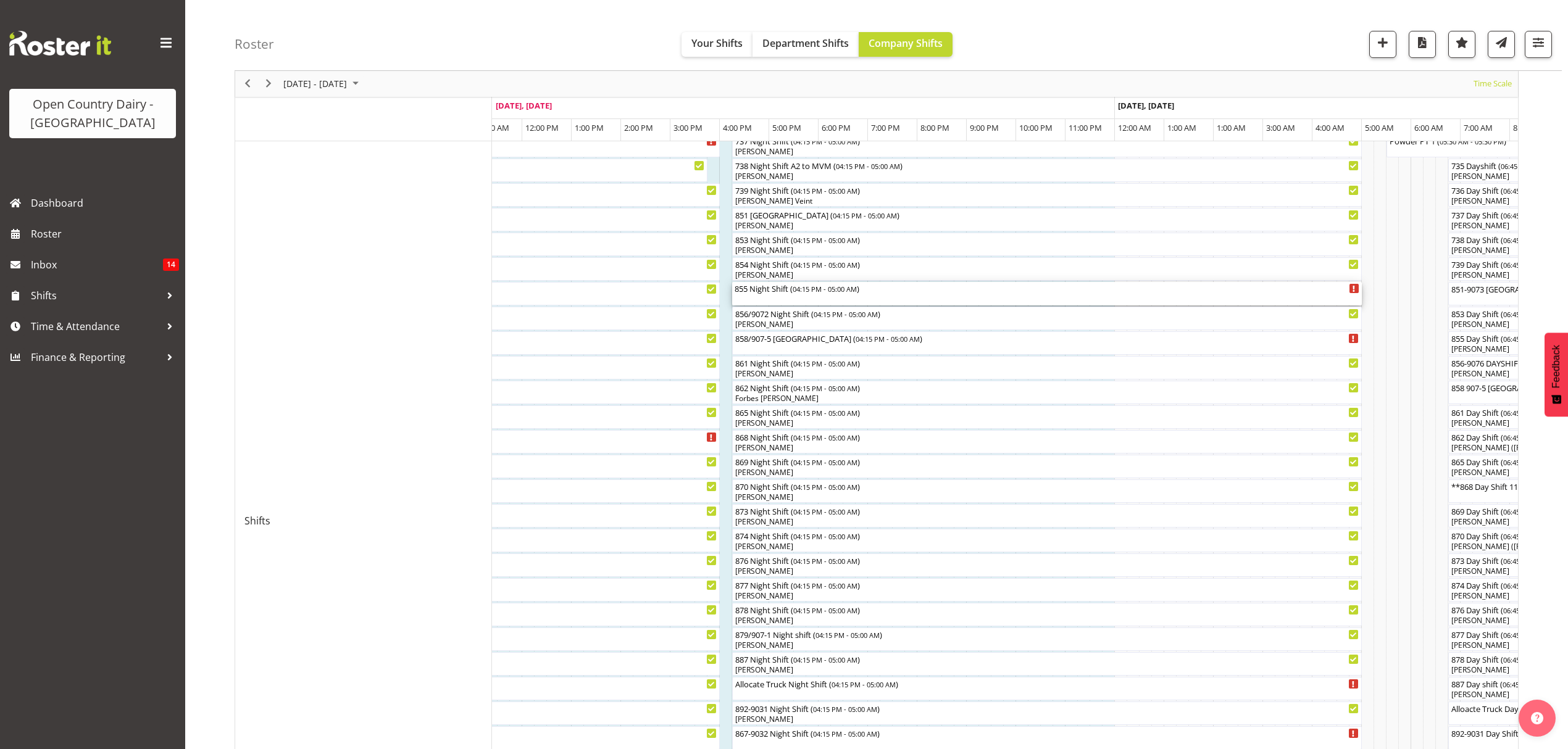
click at [909, 294] on div "855 Night Shift ( 04:15 PM - 05:00 AM )" at bounding box center [1047, 288] width 625 height 13
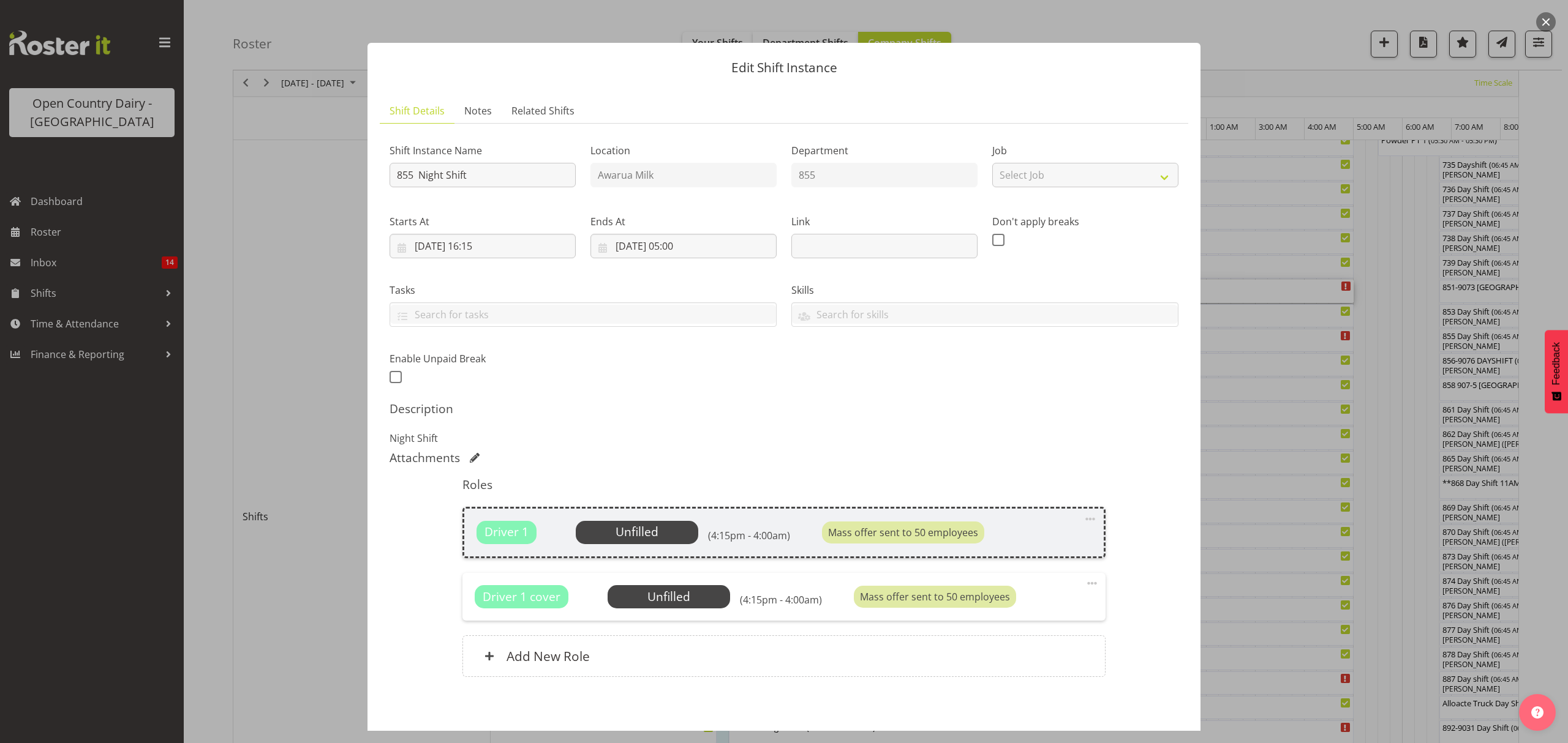
click at [1083, 520] on span at bounding box center [1090, 519] width 15 height 15
click at [1028, 593] on link "Delete" at bounding box center [1039, 590] width 117 height 22
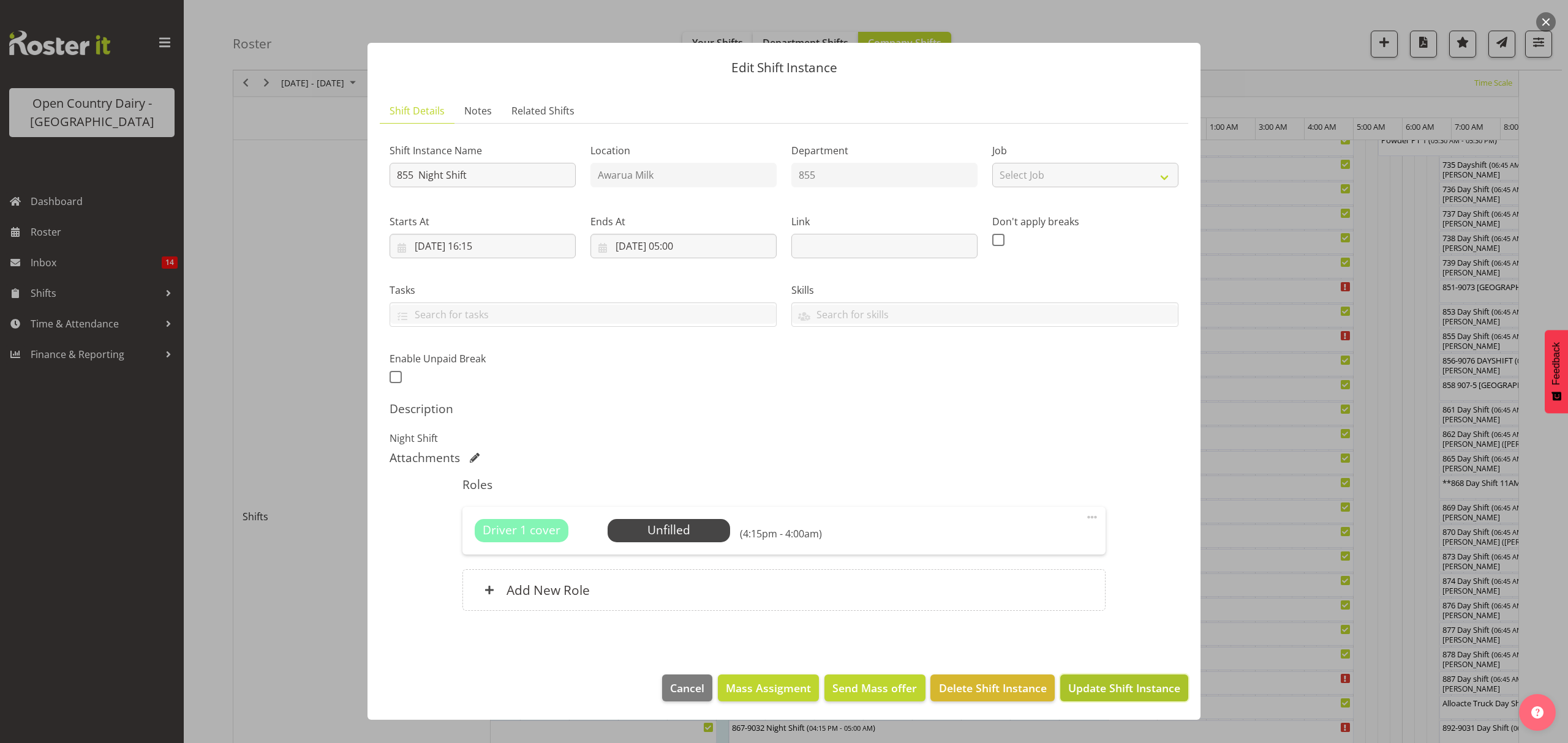
click at [1119, 689] on span "Update Shift Instance" at bounding box center [1125, 688] width 112 height 16
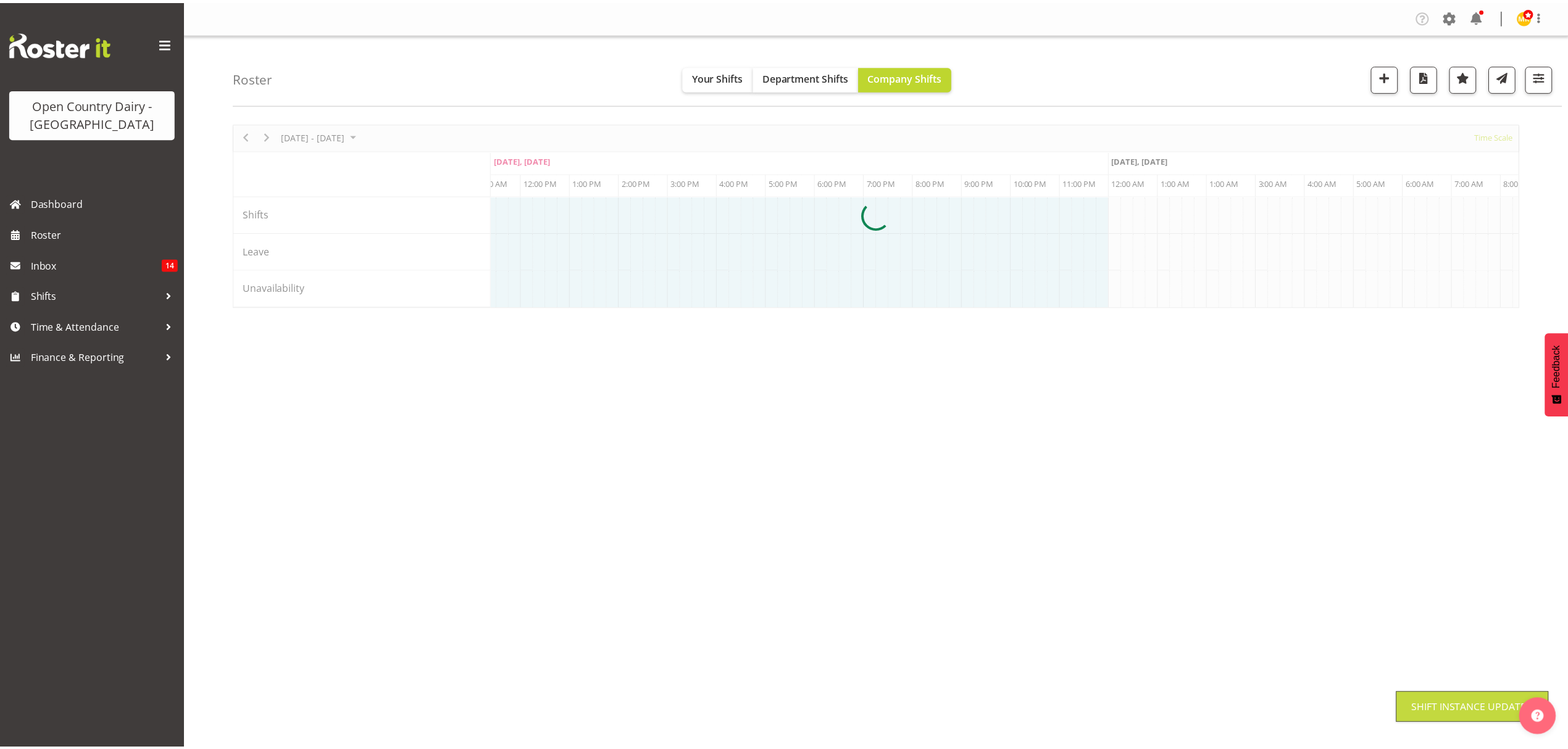
scroll to position [0, 0]
